Goal: Information Seeking & Learning: Learn about a topic

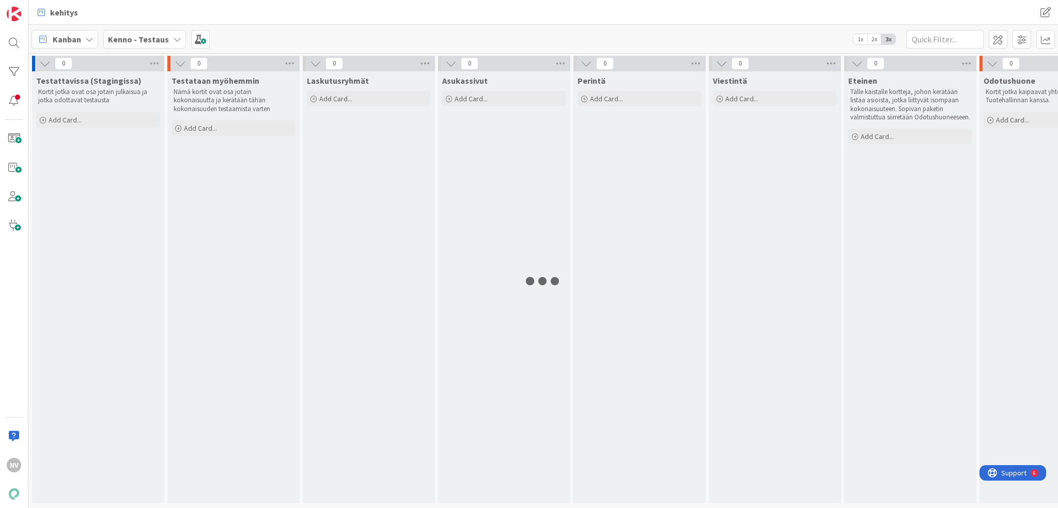
click at [167, 35] on div "Kenno - Testaus" at bounding box center [144, 39] width 83 height 19
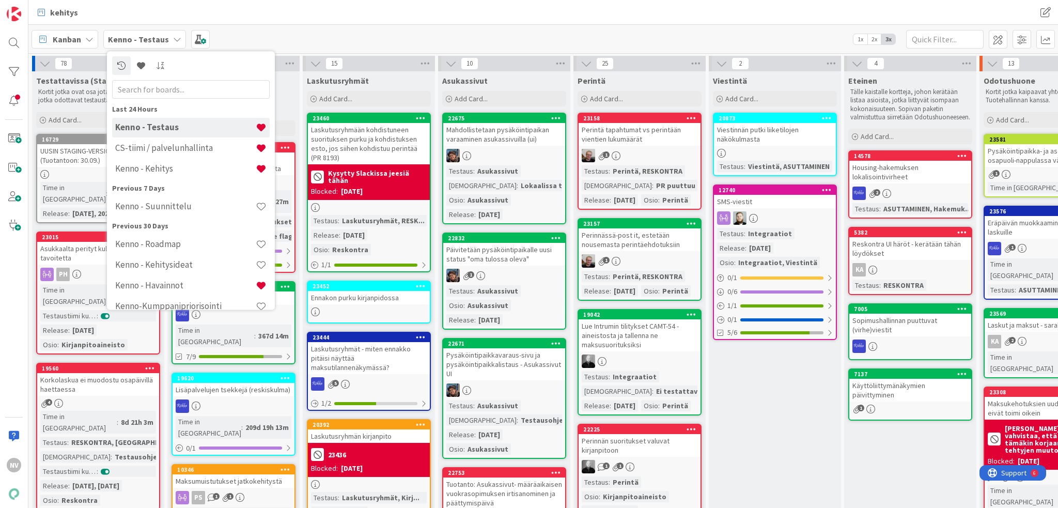
click at [173, 37] on icon at bounding box center [177, 39] width 8 height 8
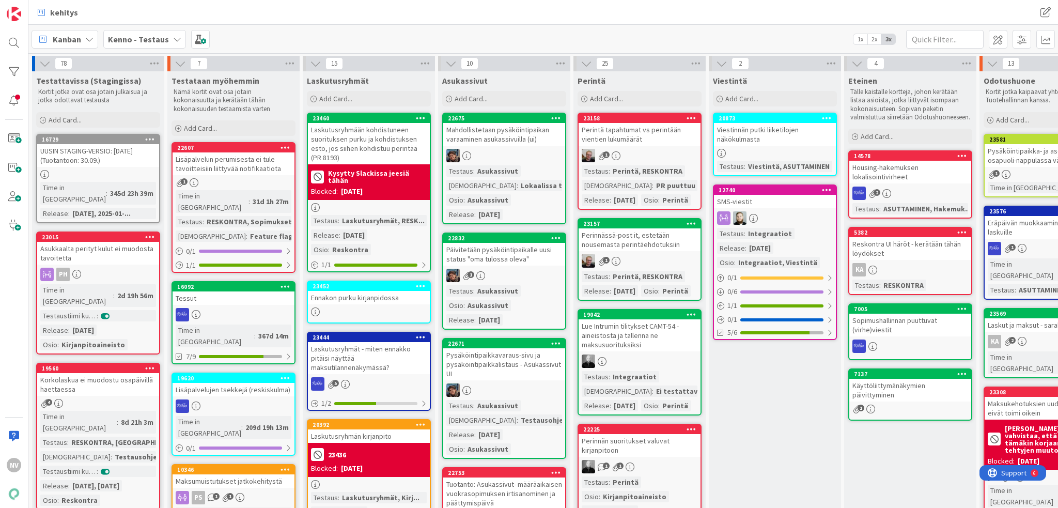
click at [173, 37] on icon at bounding box center [177, 39] width 8 height 8
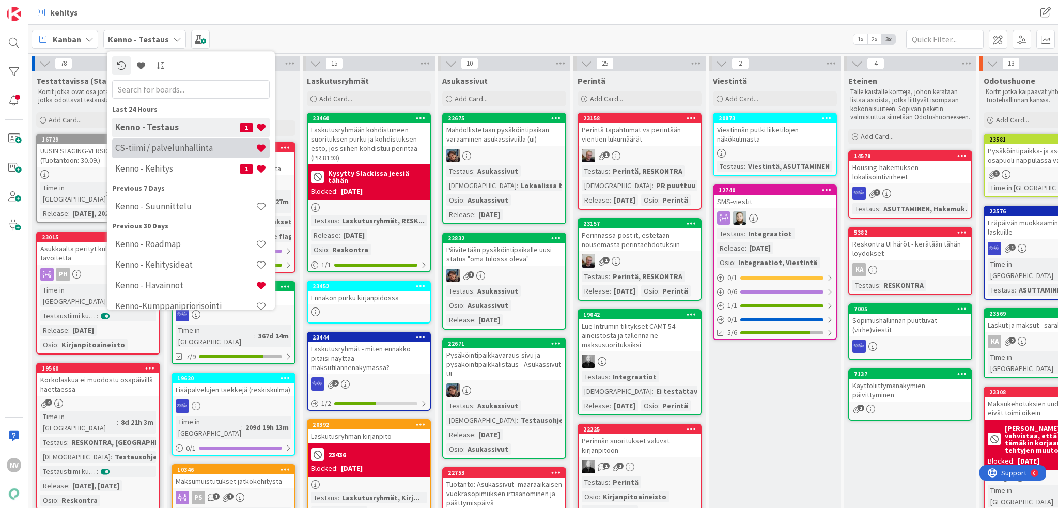
click at [178, 146] on h4 "CS-tiimi / palvelunhallinta" at bounding box center [185, 148] width 141 height 10
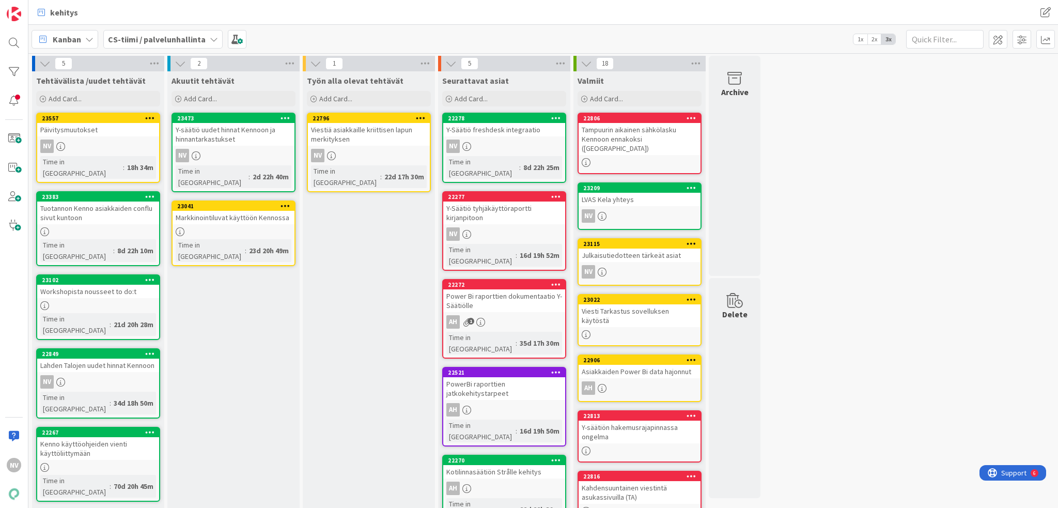
click at [83, 132] on div "Päivitysmuutokset" at bounding box center [98, 129] width 122 height 13
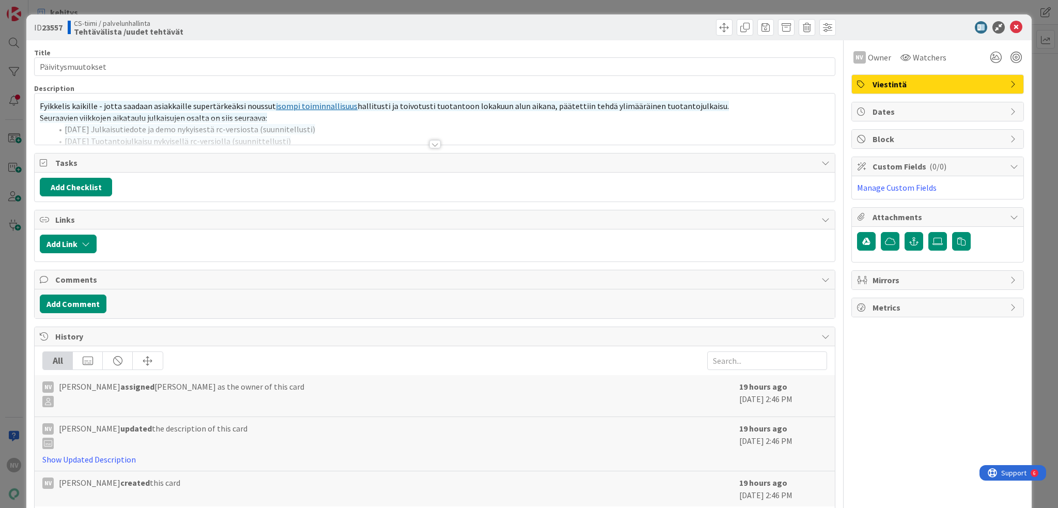
click at [429, 140] on div at bounding box center [434, 144] width 11 height 8
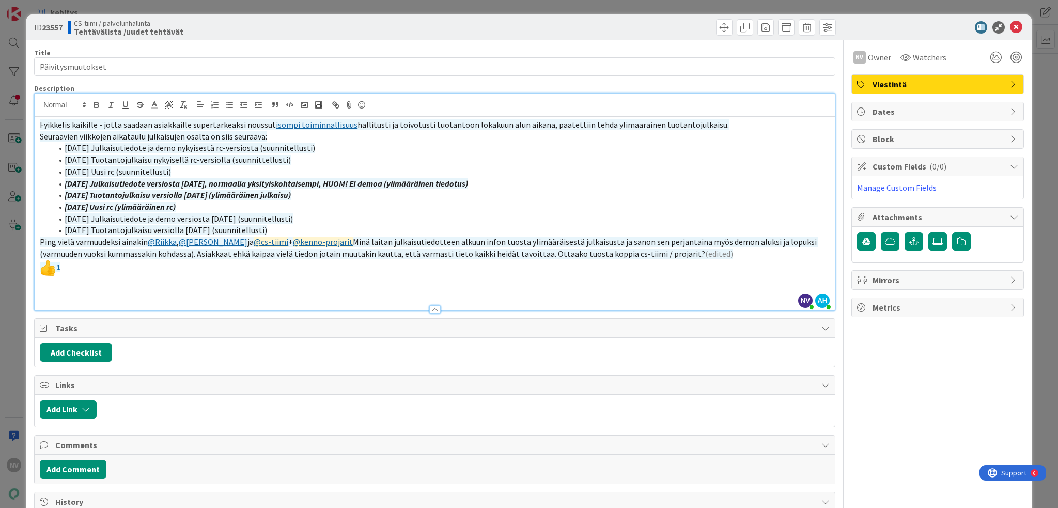
drag, startPoint x: 56, startPoint y: 148, endPoint x: 337, endPoint y: 231, distance: 292.9
click at [337, 231] on ol "pe 26.9. Julkaisutiedote ja demo nykyisestä rc-versiosta (suunnitellusti) ti 30…" at bounding box center [435, 189] width 790 height 94
click at [575, 203] on li "ke 8.10. Uusi rc (ylimääräinen rc)" at bounding box center [440, 207] width 777 height 12
click at [337, 127] on link "isompi toiminnallisuus" at bounding box center [317, 124] width 82 height 10
click at [317, 141] on link "https://kanbanzone.io/b/zNAq4MXH/c/11538-Laskutusosoite-ennen-ja-j%C3%A4lkeen-s…" at bounding box center [283, 144] width 71 height 13
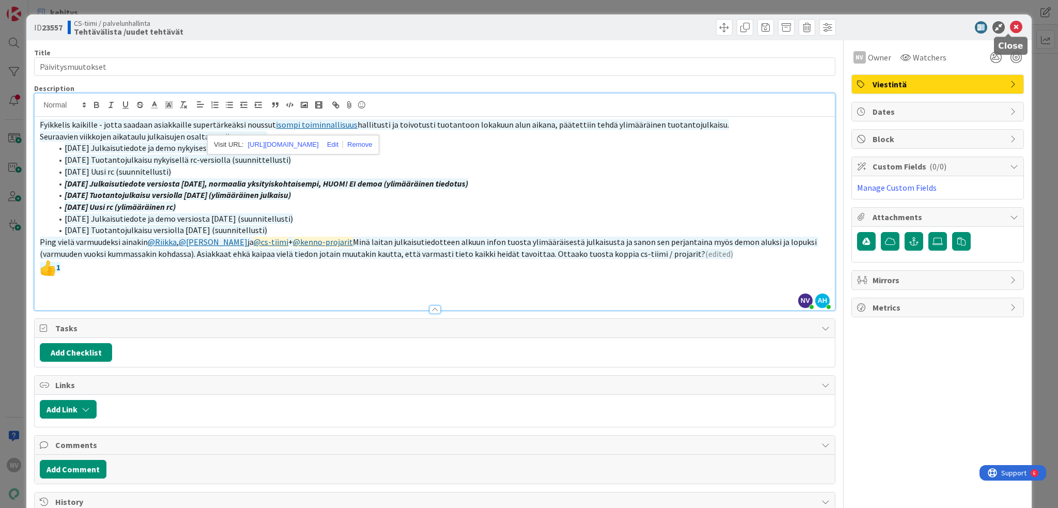
click at [1010, 25] on icon at bounding box center [1016, 27] width 12 height 12
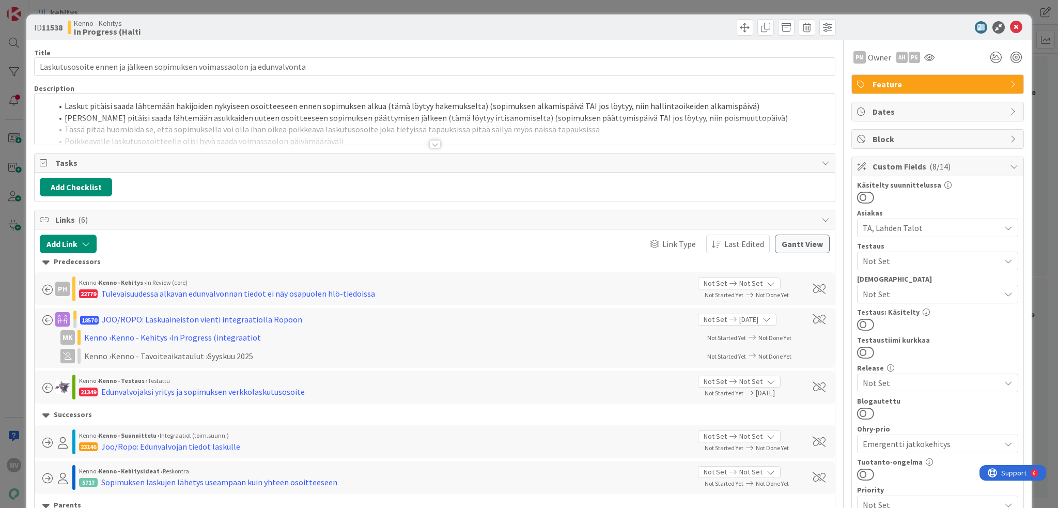
click at [431, 144] on div at bounding box center [434, 144] width 11 height 8
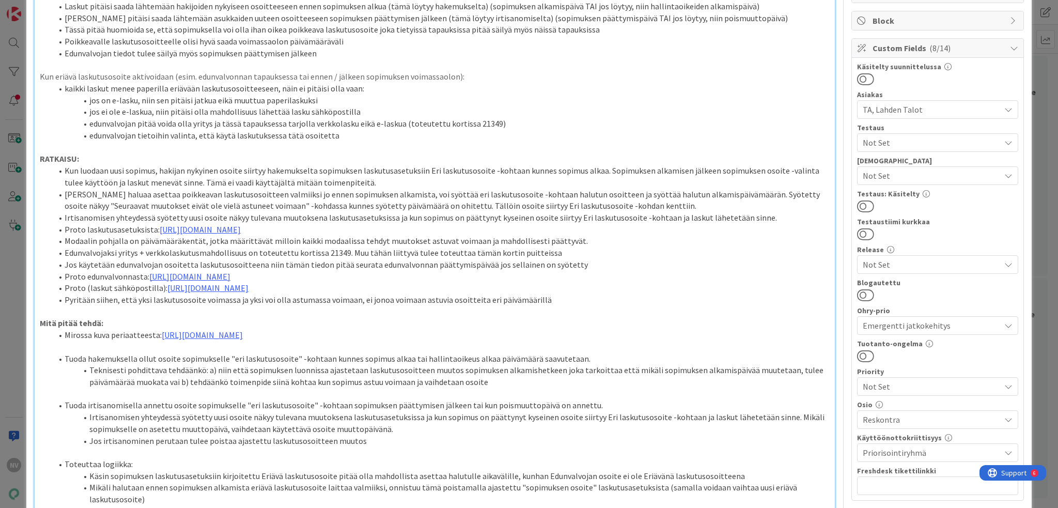
scroll to position [52, 0]
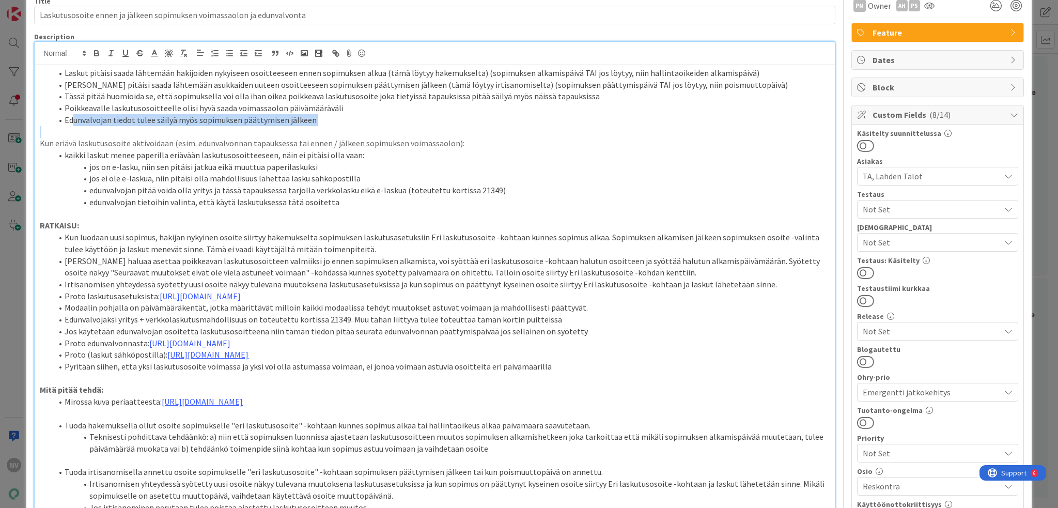
drag, startPoint x: 72, startPoint y: 117, endPoint x: 310, endPoint y: 127, distance: 237.8
click at [310, 127] on div "Laskut pitäisi saada lähtemään hakijoiden nykyiseen osoitteeseen ennen sopimuks…" at bounding box center [435, 370] width 800 height 611
drag, startPoint x: 316, startPoint y: 116, endPoint x: 61, endPoint y: 119, distance: 254.7
click at [61, 119] on li "Edunvalvojan tiedot tulee säilyä myös sopimuksen päättymisen jälkeen" at bounding box center [440, 120] width 777 height 12
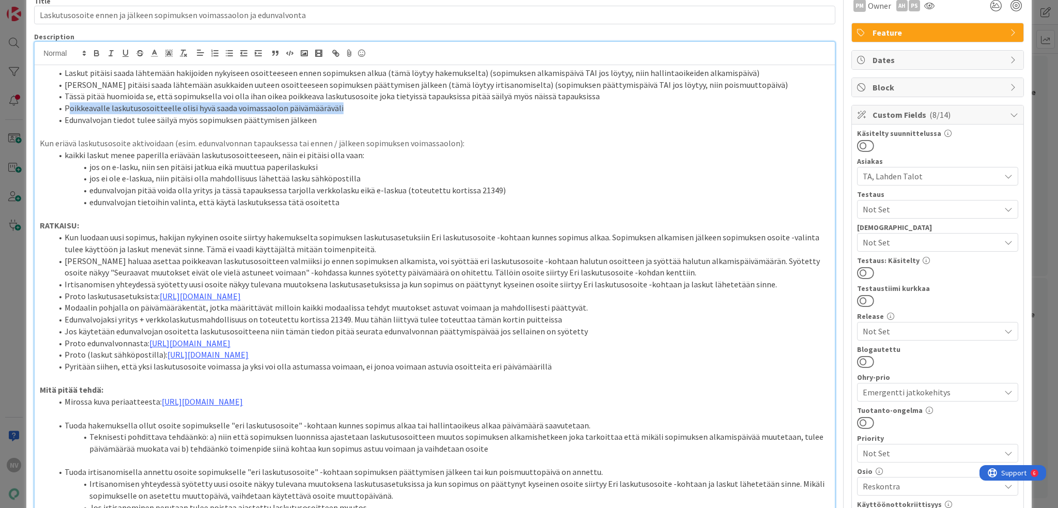
drag, startPoint x: 345, startPoint y: 107, endPoint x: 199, endPoint y: 146, distance: 151.4
click at [81, 114] on ol "Laskut pitäisi saada lähtemään hakijoiden nykyiseen osoitteeseen ennen sopimuks…" at bounding box center [435, 96] width 790 height 59
click at [319, 118] on li "Edunvalvojan tiedot tulee säilyä myös sopimuksen päättymisen jälkeen" at bounding box center [440, 120] width 777 height 12
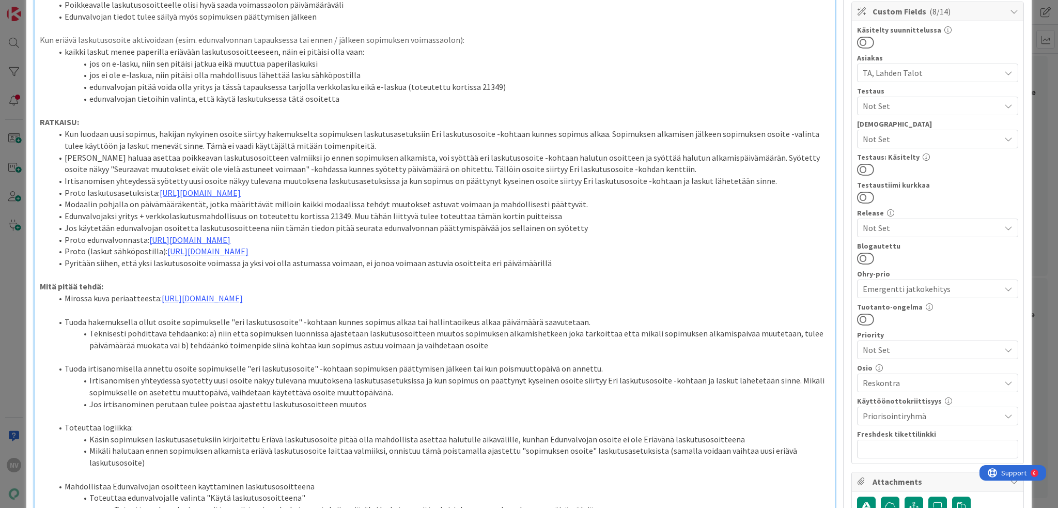
scroll to position [0, 0]
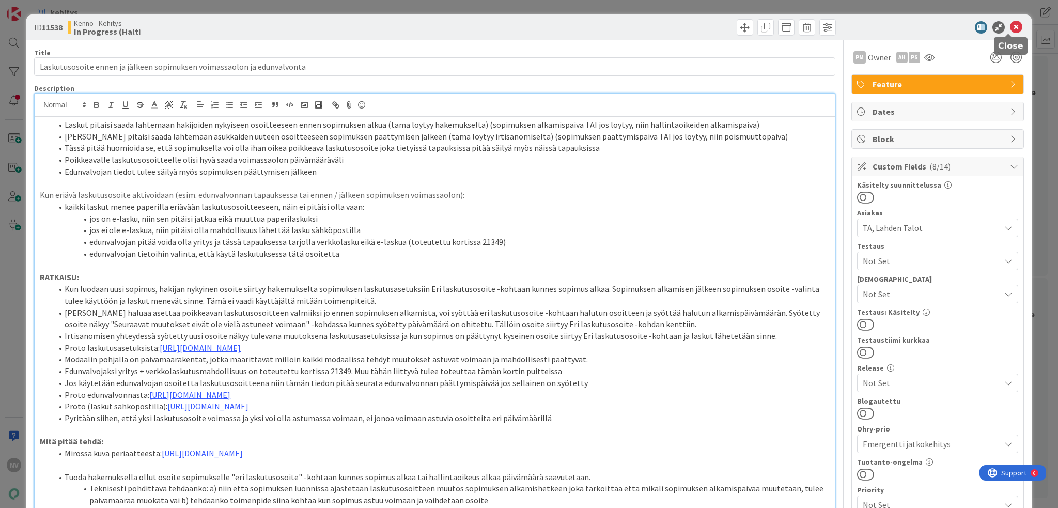
click at [1010, 26] on icon at bounding box center [1016, 27] width 12 height 12
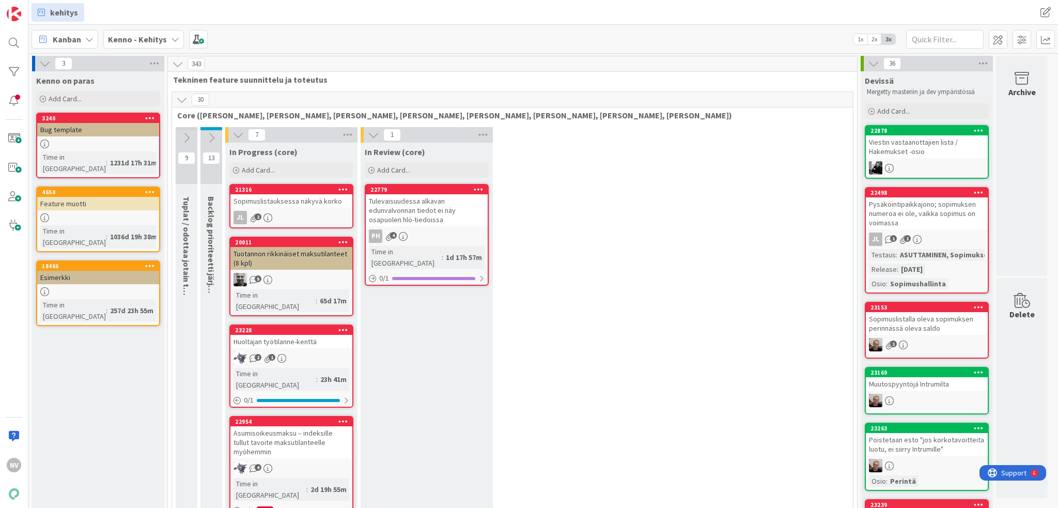
click at [698, 330] on div "9 Tuplat / odottaa jotain toista tikettiä 13 Backlog prioriteetti järjestyksess…" at bounding box center [512, 489] width 677 height 725
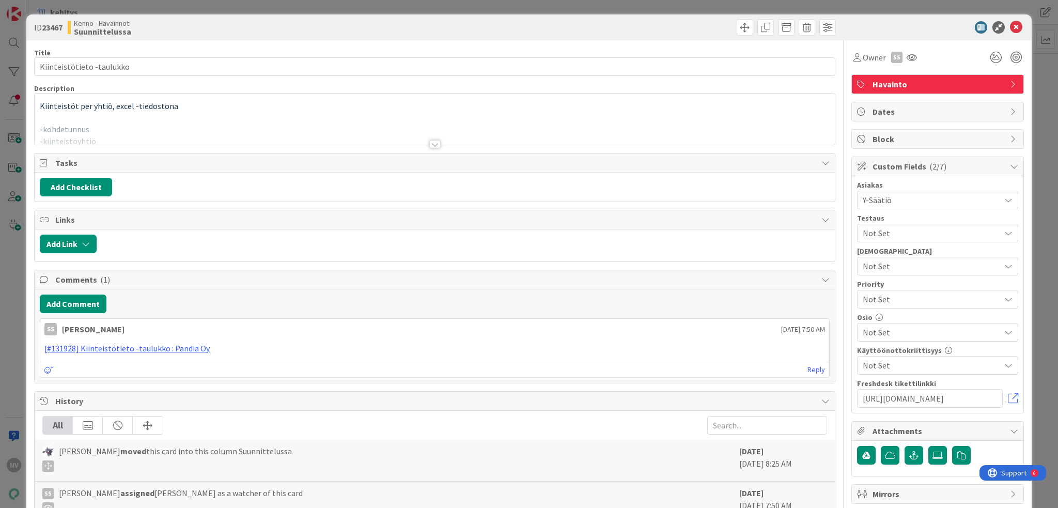
click at [430, 140] on div at bounding box center [434, 144] width 11 height 8
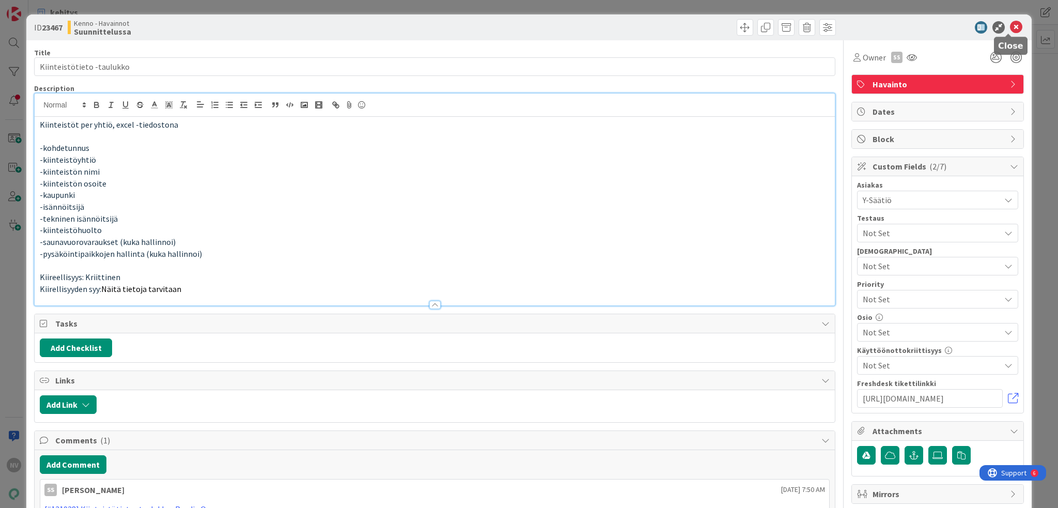
click at [1011, 24] on icon at bounding box center [1016, 27] width 12 height 12
